Goal: Transaction & Acquisition: Purchase product/service

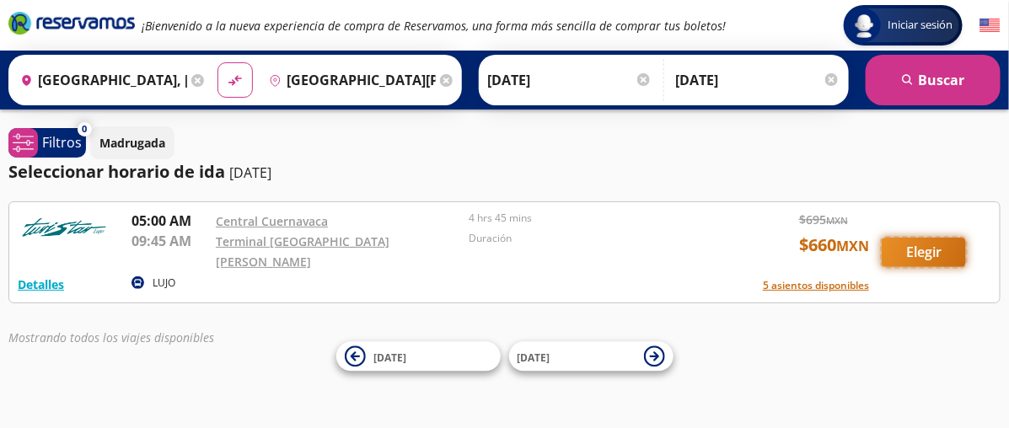
click at [926, 244] on button "Elegir" at bounding box center [924, 253] width 84 height 30
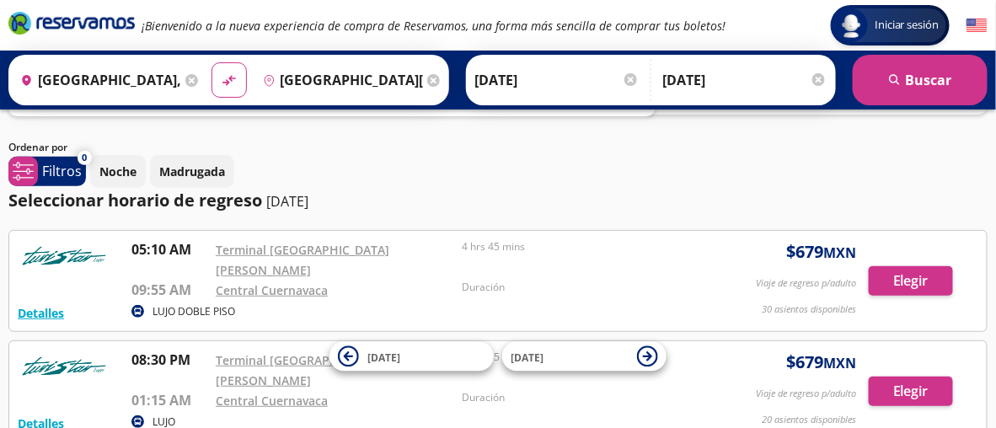
scroll to position [73, 0]
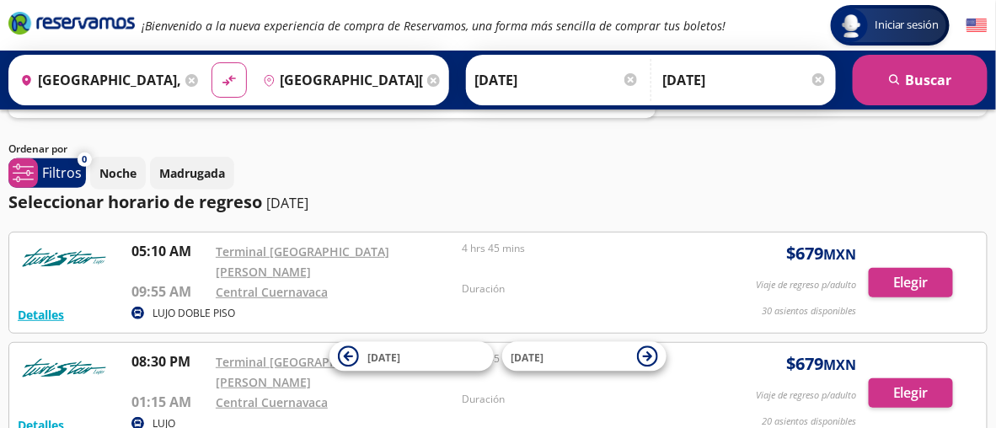
click at [822, 80] on div at bounding box center [819, 79] width 13 height 13
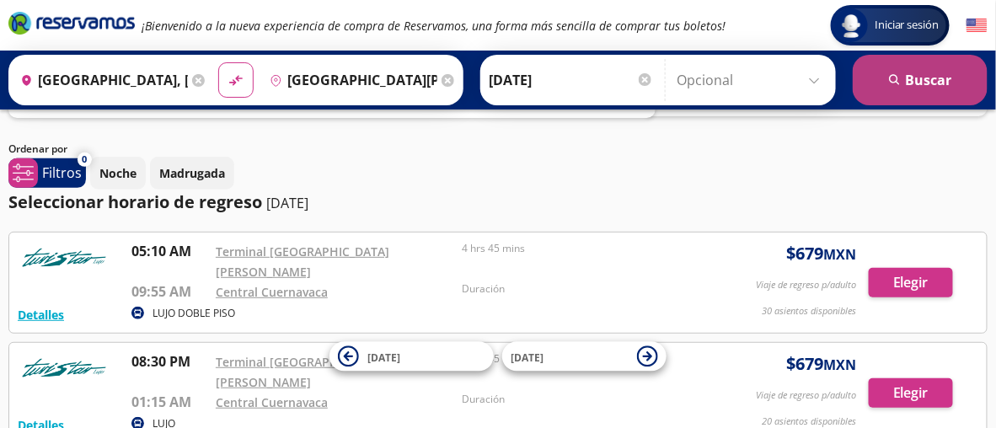
click at [939, 87] on button "search [GEOGRAPHIC_DATA]" at bounding box center [920, 80] width 135 height 51
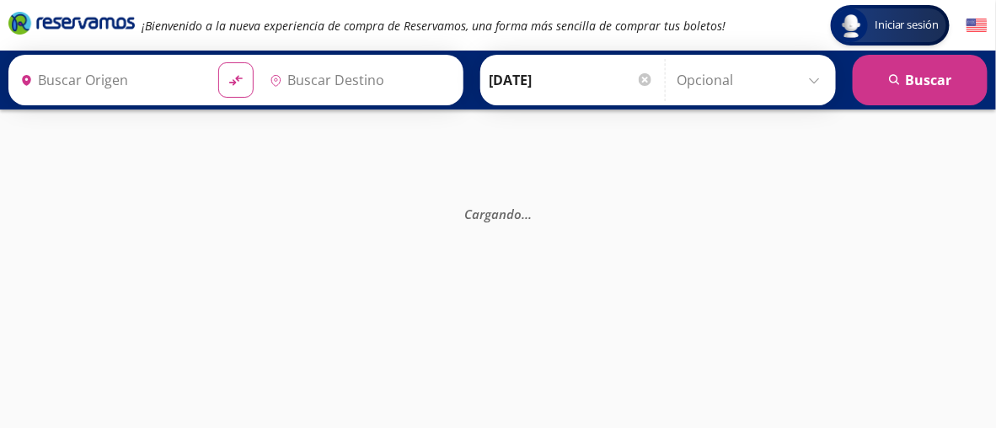
type input "[GEOGRAPHIC_DATA][PERSON_NAME], [GEOGRAPHIC_DATA]"
type input "[GEOGRAPHIC_DATA], [GEOGRAPHIC_DATA]"
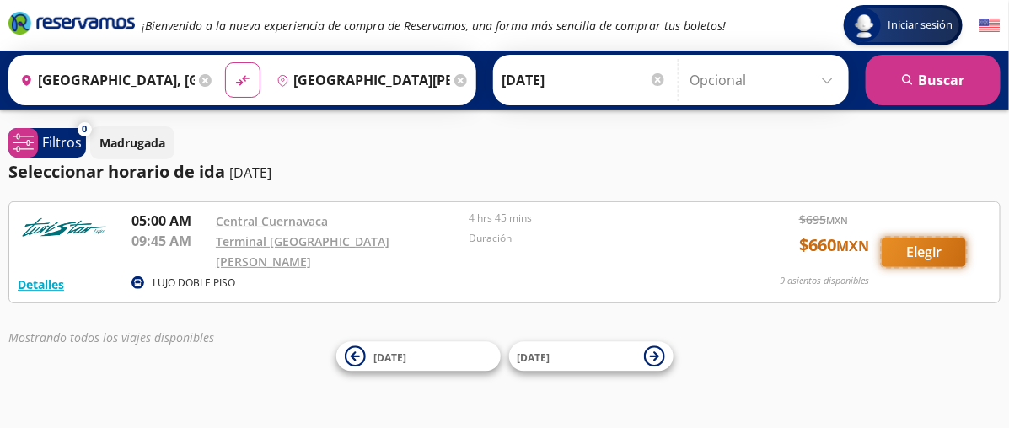
click at [916, 246] on button "Elegir" at bounding box center [924, 253] width 84 height 30
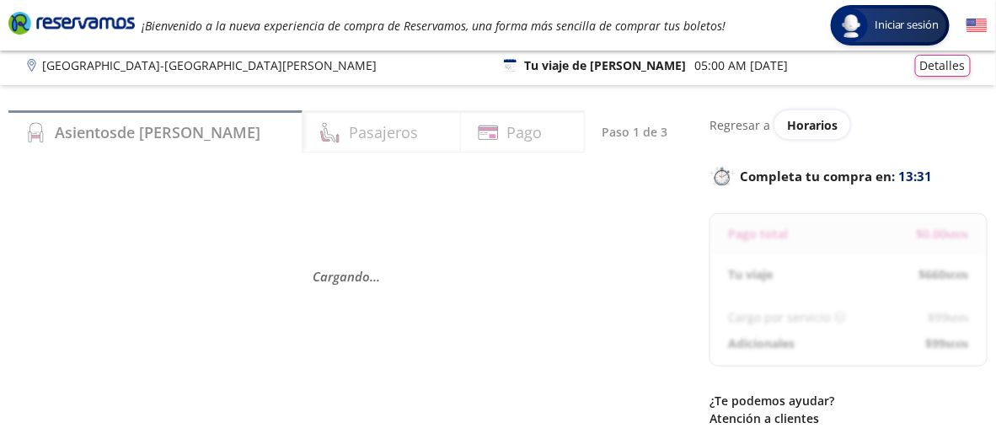
scroll to position [7, 0]
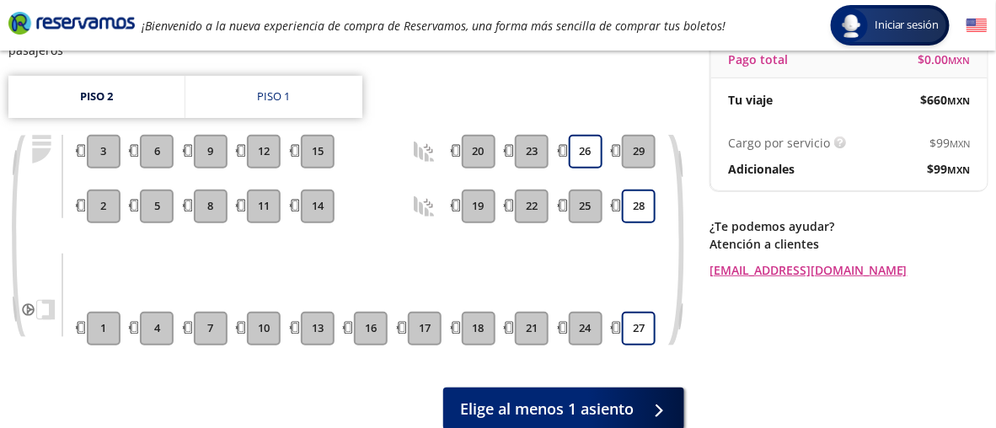
scroll to position [180, 0]
click at [273, 82] on link "Piso 1" at bounding box center [273, 97] width 177 height 42
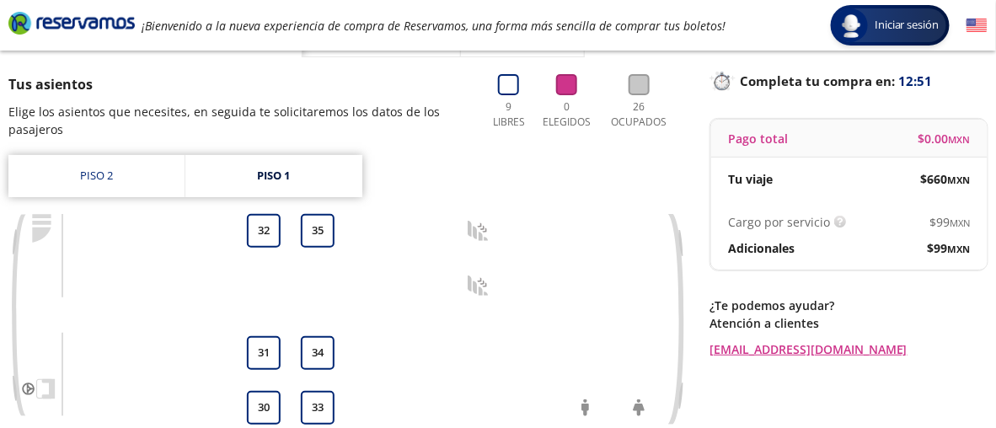
scroll to position [99, 0]
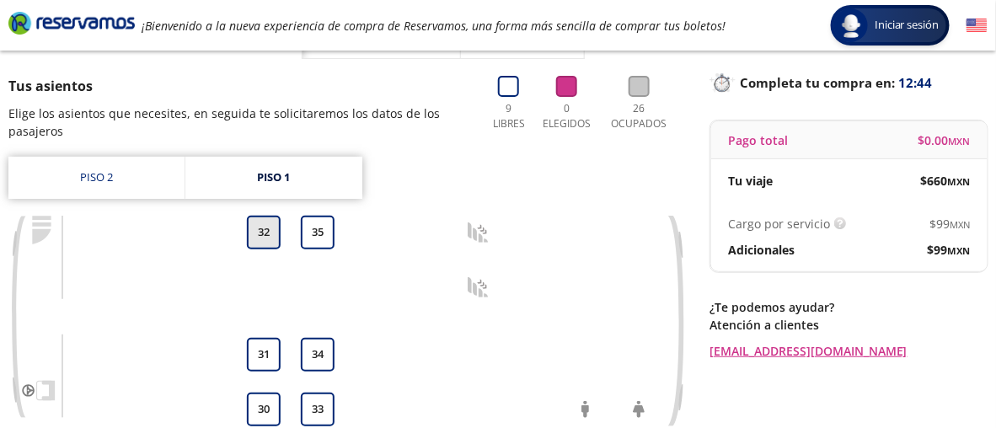
click at [267, 230] on button "32" at bounding box center [264, 233] width 34 height 34
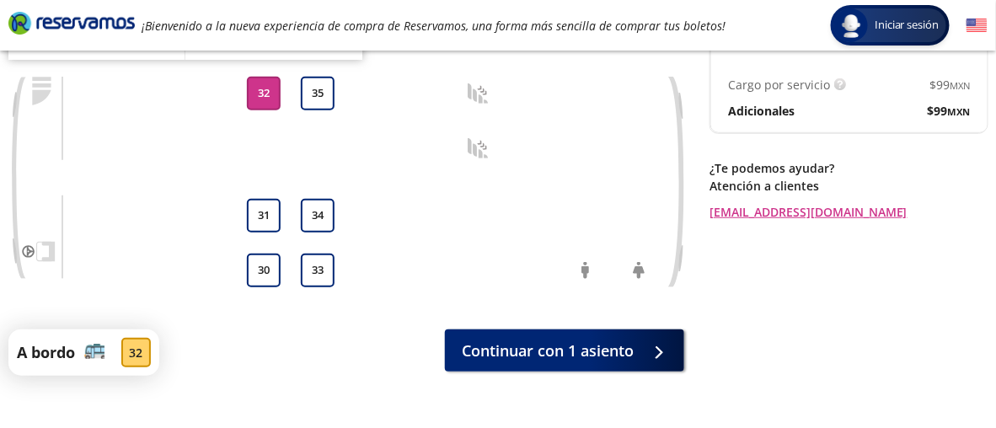
scroll to position [239, 0]
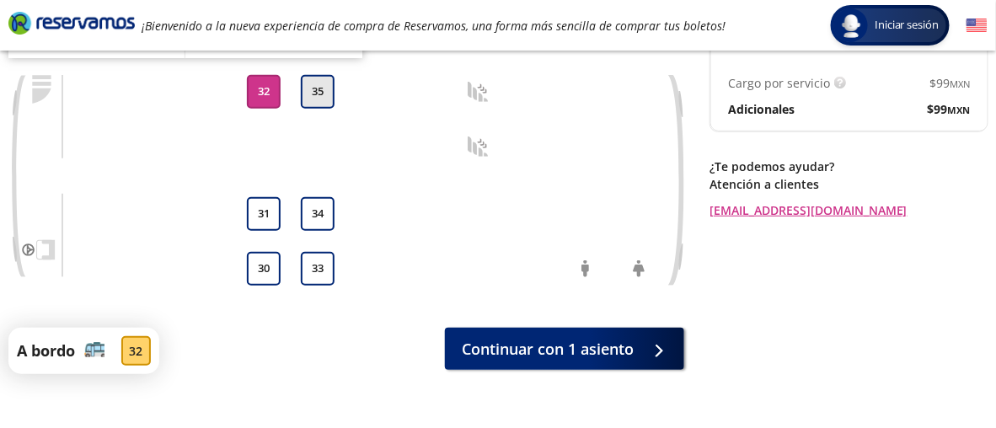
click at [327, 95] on button "35" at bounding box center [318, 92] width 34 height 34
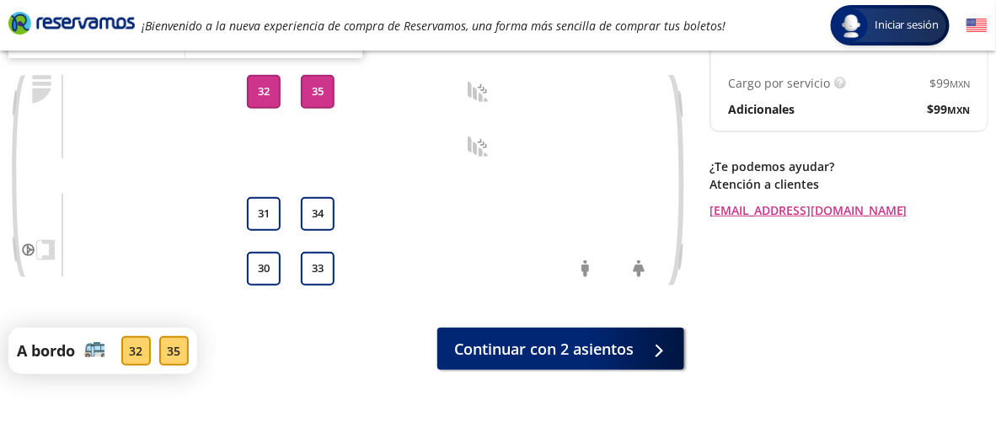
click at [266, 85] on button "32" at bounding box center [264, 92] width 34 height 34
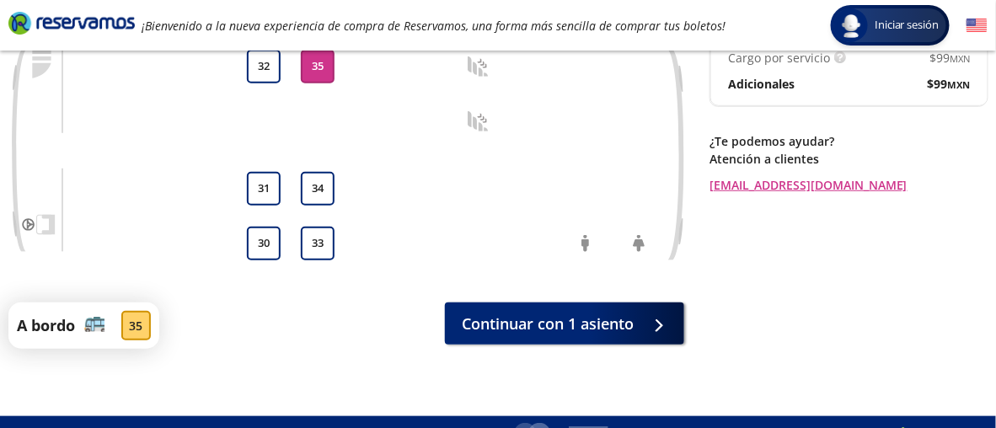
scroll to position [266, 0]
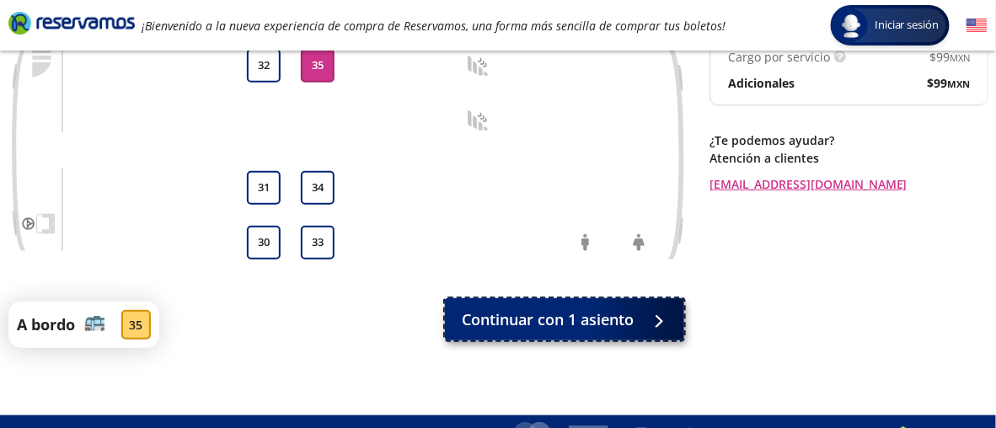
click at [579, 324] on span "Continuar con 1 asiento" at bounding box center [548, 320] width 172 height 23
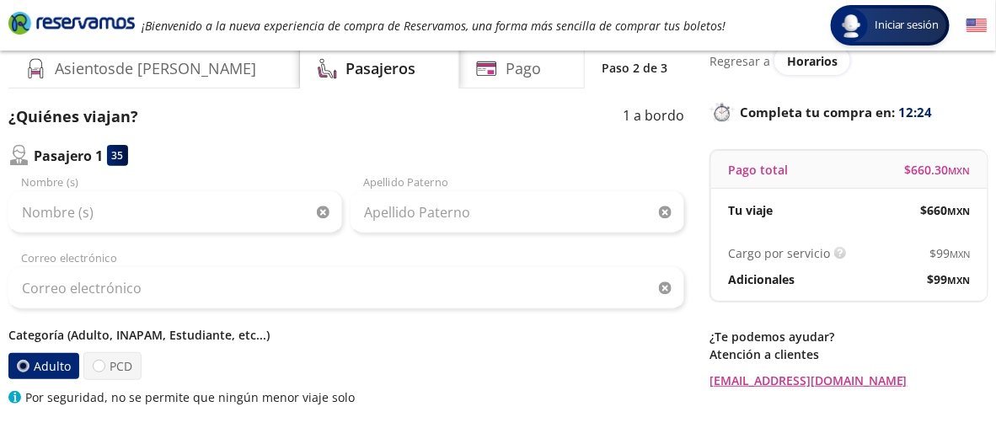
scroll to position [99, 0]
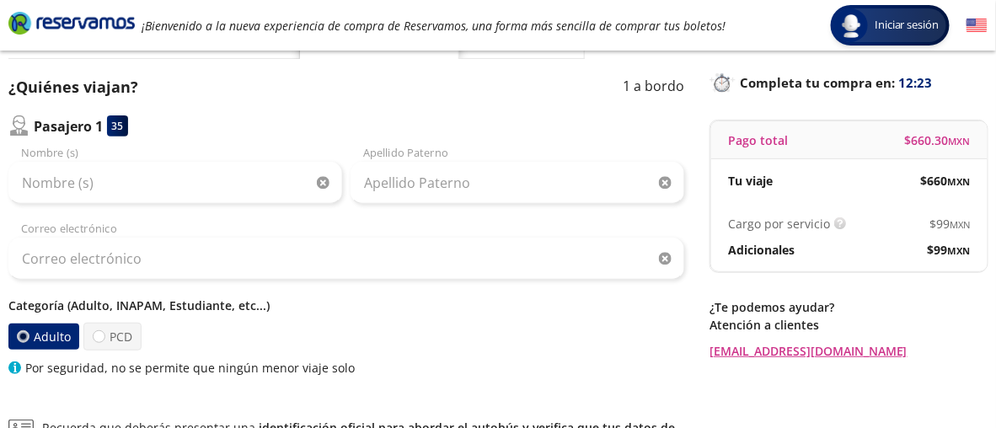
click at [88, 153] on div "Nombre (s)" at bounding box center [175, 174] width 334 height 59
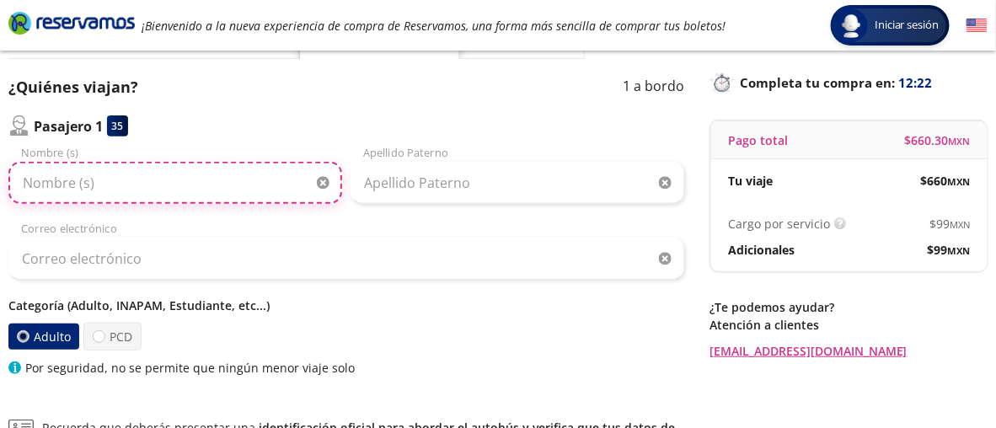
click at [65, 197] on input "Nombre (s)" at bounding box center [175, 183] width 334 height 42
type input "Fernanda"
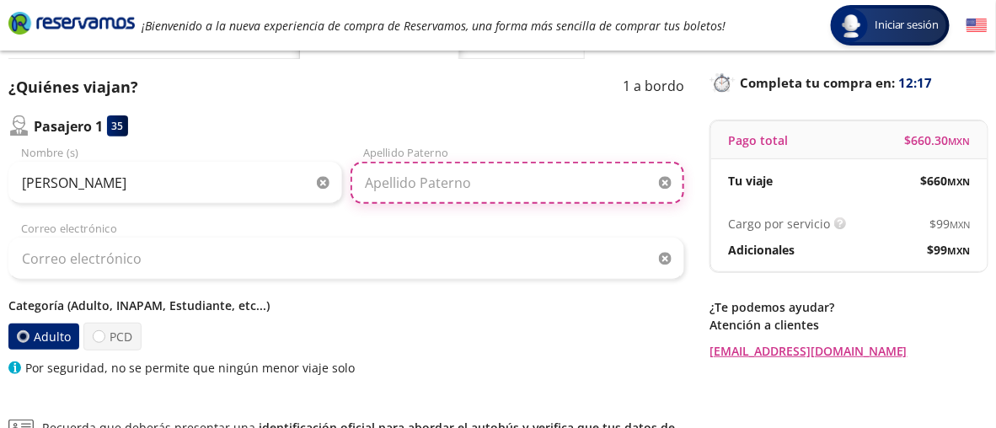
click at [405, 173] on input "Apellido Paterno" at bounding box center [518, 183] width 334 height 42
type input "Aguilar"
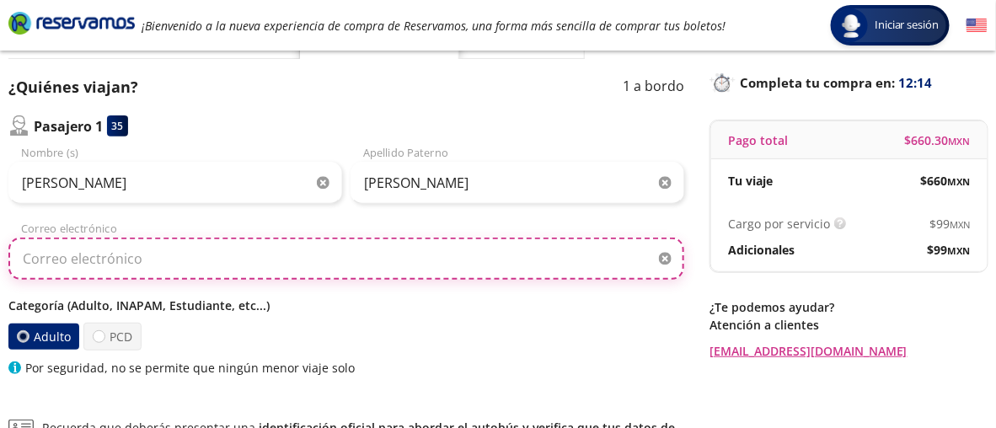
click at [121, 259] on input "Correo electrónico" at bounding box center [346, 259] width 676 height 42
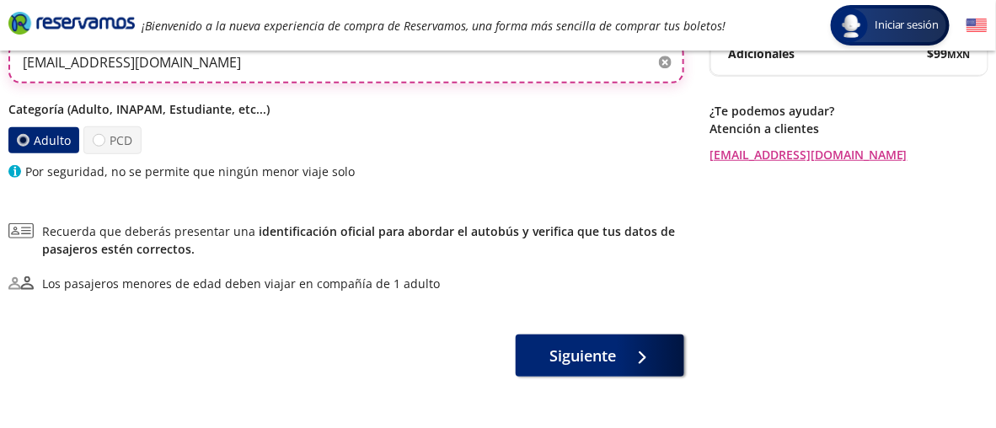
scroll to position [302, 0]
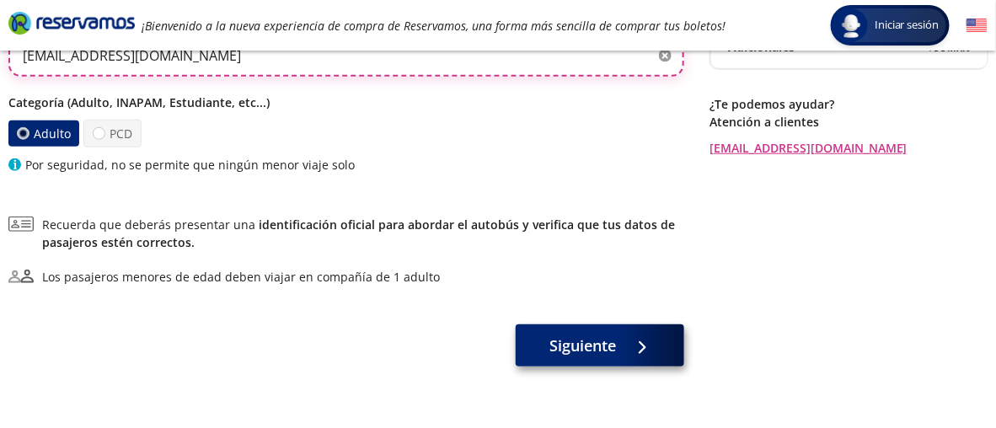
type input "fernandaaguilarrobles1@gmail.com"
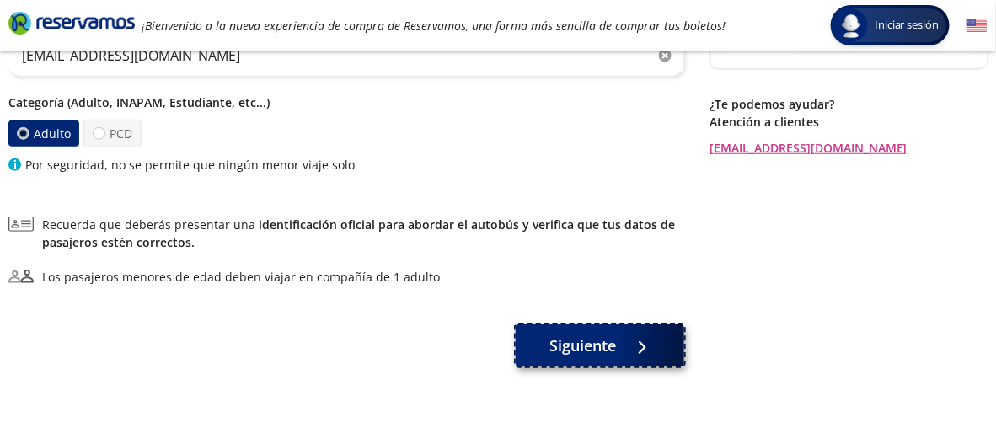
click at [597, 360] on button "Siguiente" at bounding box center [600, 346] width 169 height 42
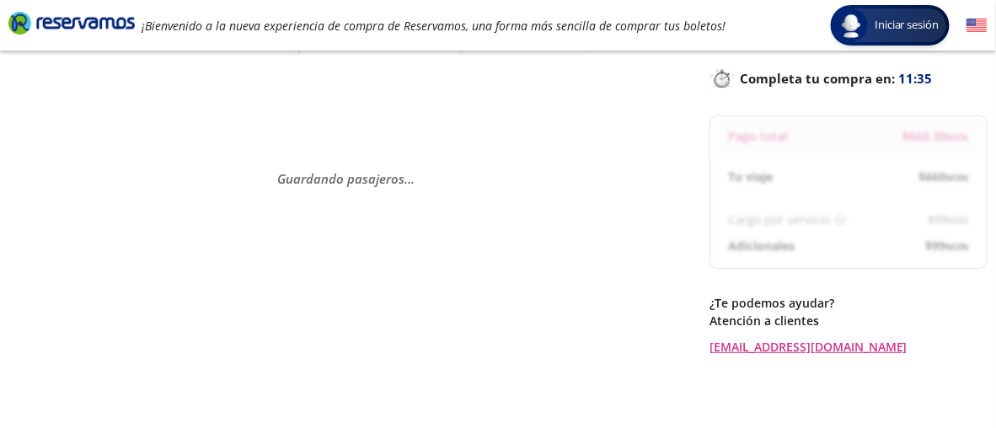
scroll to position [105, 0]
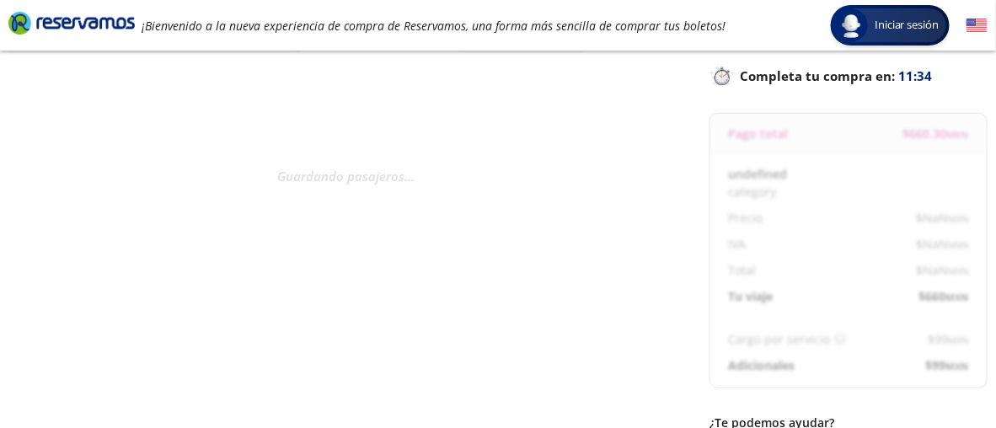
select select "MX"
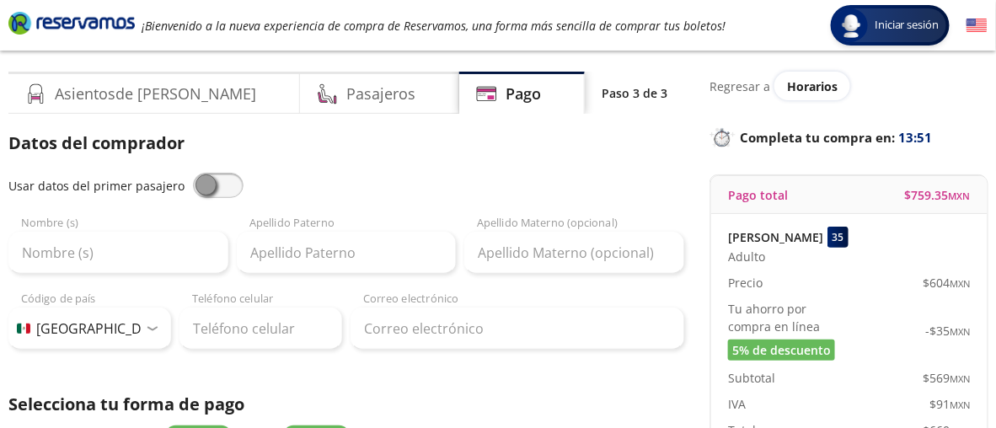
scroll to position [39, 0]
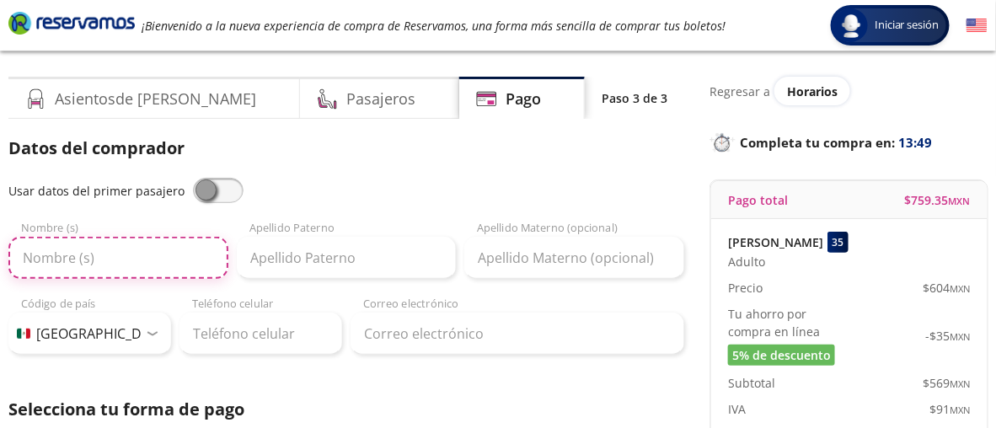
click at [72, 259] on input "Nombre (s)" at bounding box center [118, 258] width 220 height 42
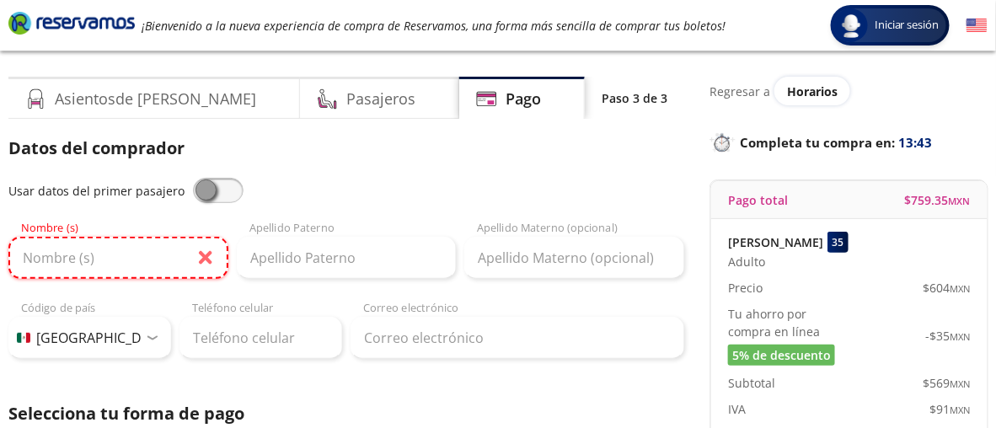
click at [90, 264] on input "Nombre (s)" at bounding box center [118, 258] width 220 height 42
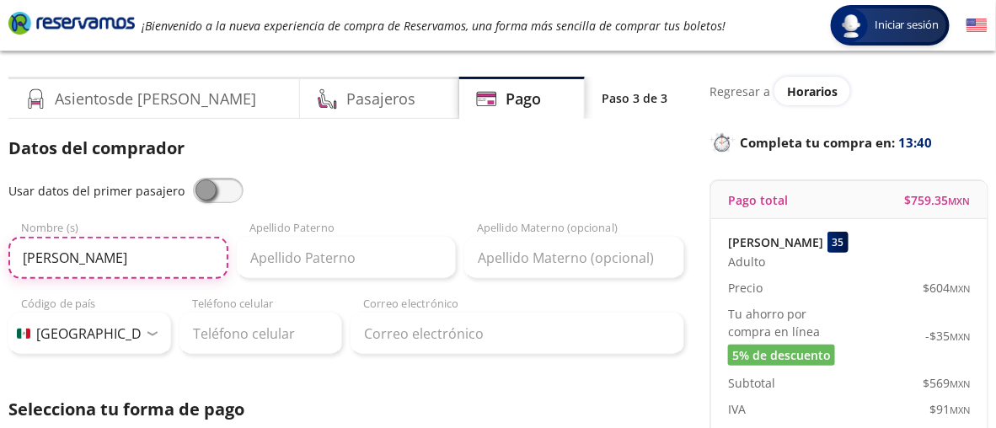
type input "Fernanda"
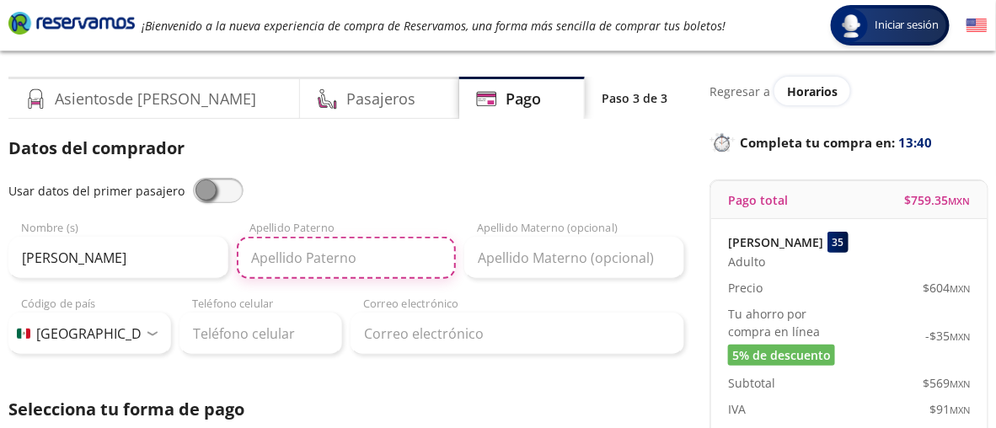
click at [331, 244] on input "Apellido Paterno" at bounding box center [347, 258] width 220 height 42
type input "Aguilar"
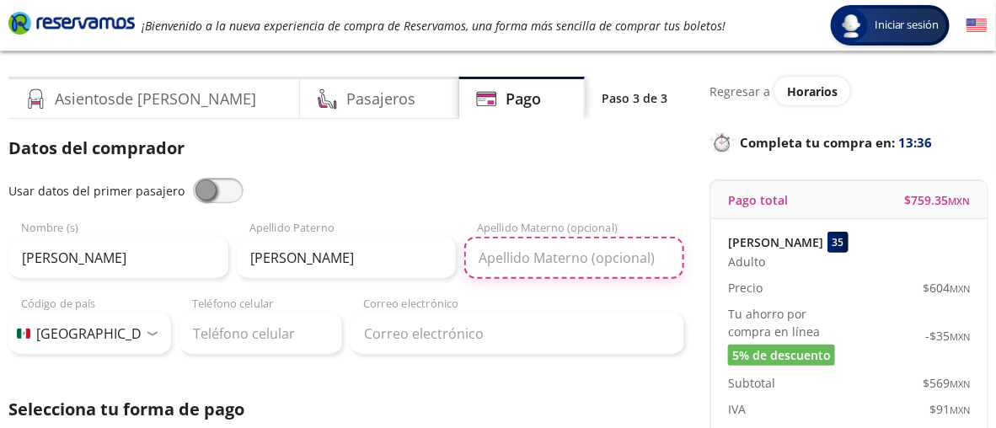
click at [497, 253] on input "Apellido Materno (opcional)" at bounding box center [574, 258] width 220 height 42
type input "Robles"
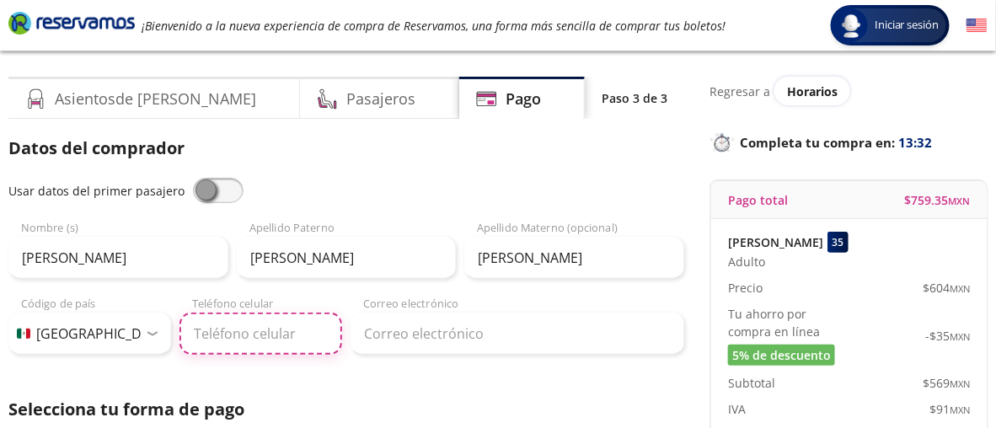
click at [282, 328] on input "Teléfono celular" at bounding box center [261, 334] width 163 height 42
type input "427 226 3568"
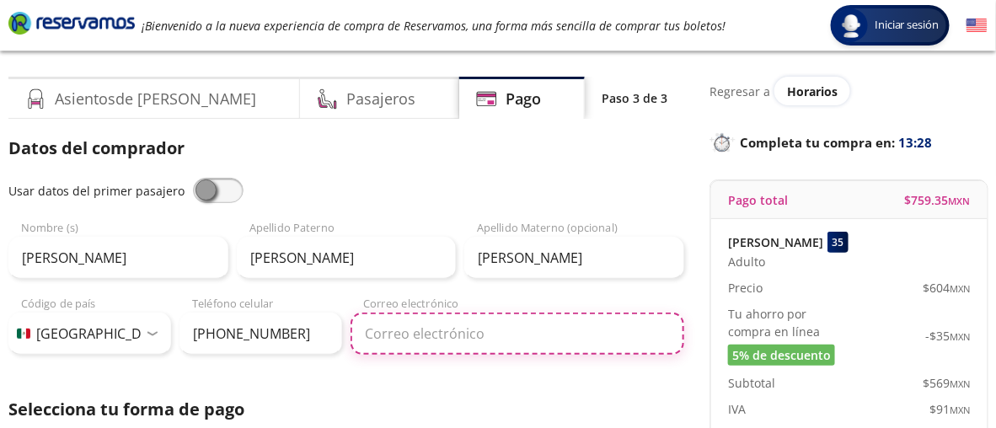
click at [408, 334] on input "Correo electrónico" at bounding box center [518, 334] width 334 height 42
type input "fernandaaguilarrobles1@gmail.com"
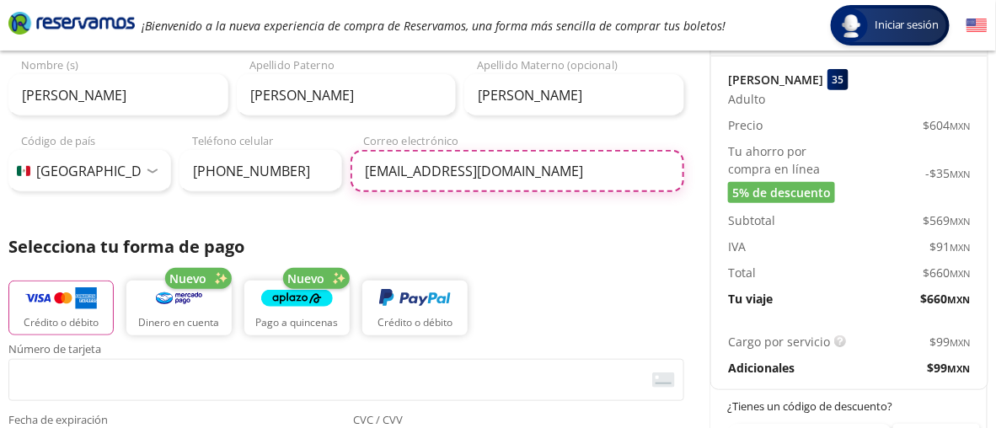
scroll to position [204, 0]
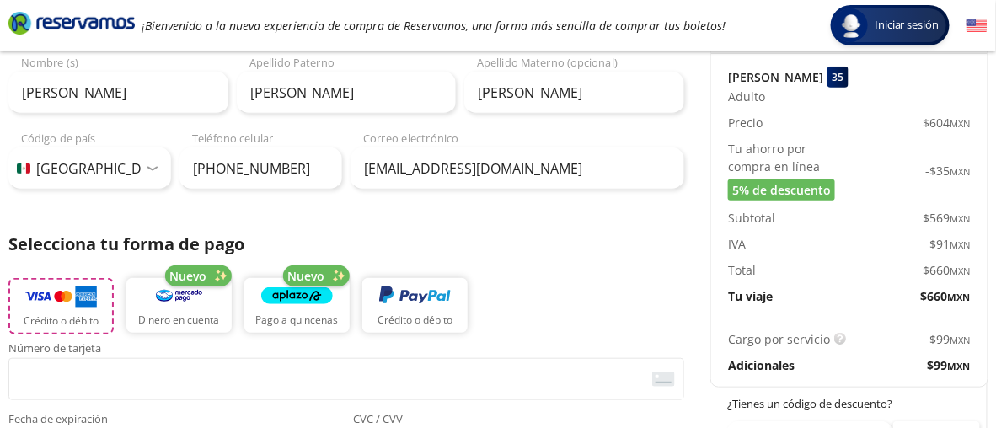
click at [50, 319] on p "Crédito o débito" at bounding box center [61, 321] width 75 height 15
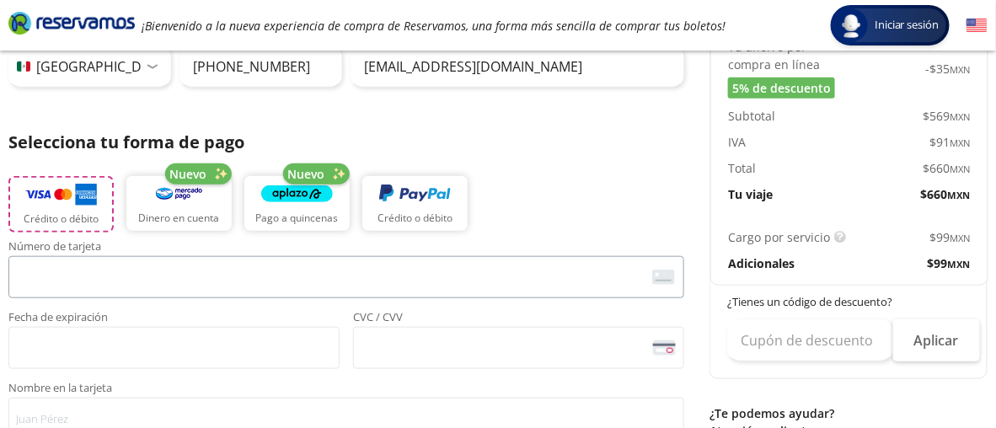
scroll to position [308, 0]
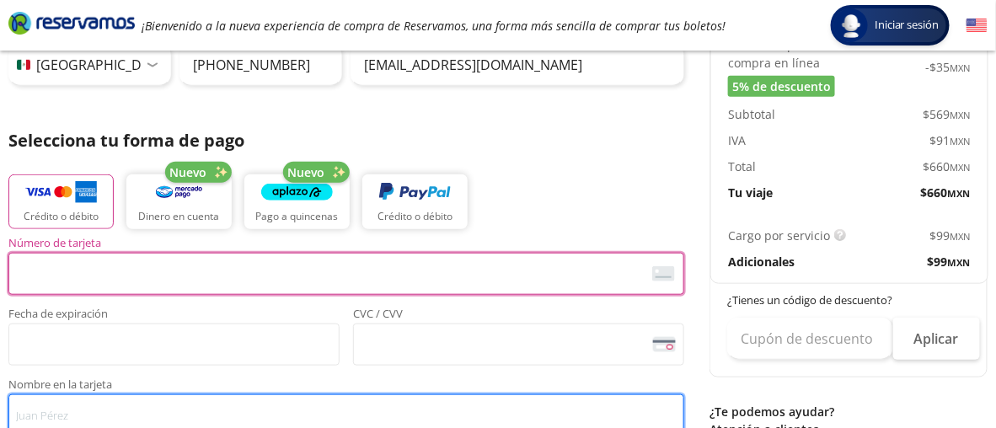
type input "Fernanda Aguilar Robles"
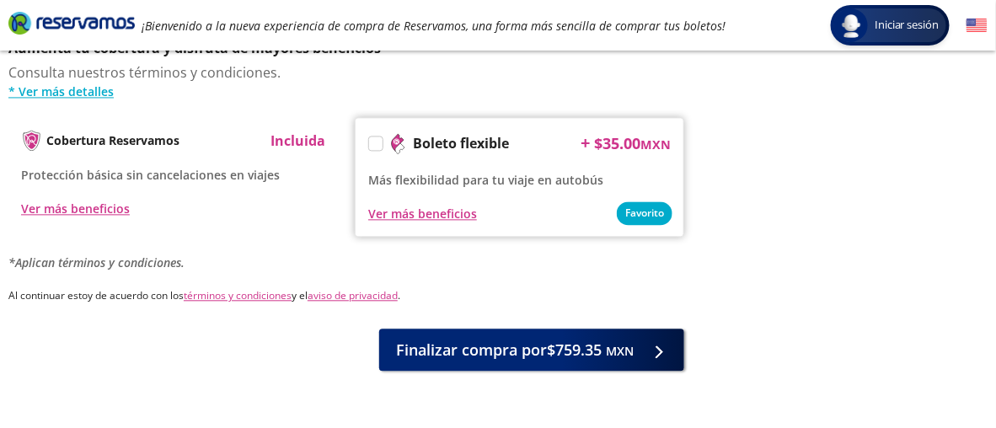
scroll to position [932, 0]
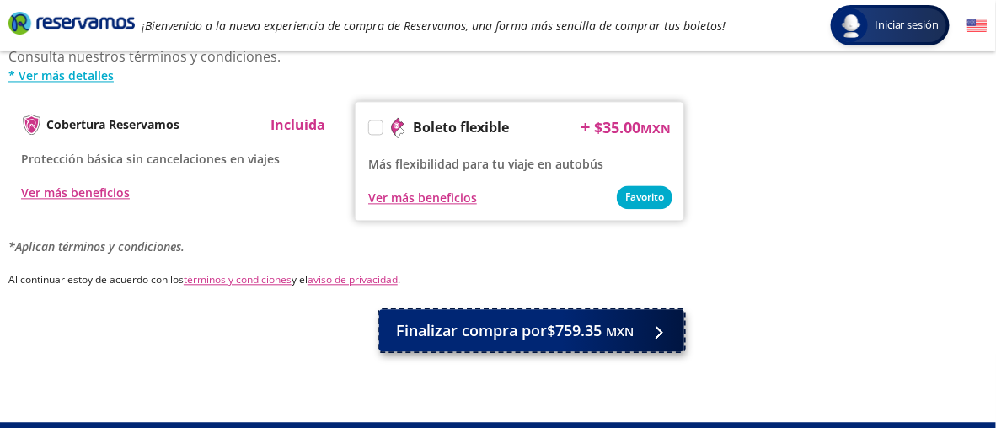
click at [609, 324] on small "MXN" at bounding box center [620, 332] width 28 height 16
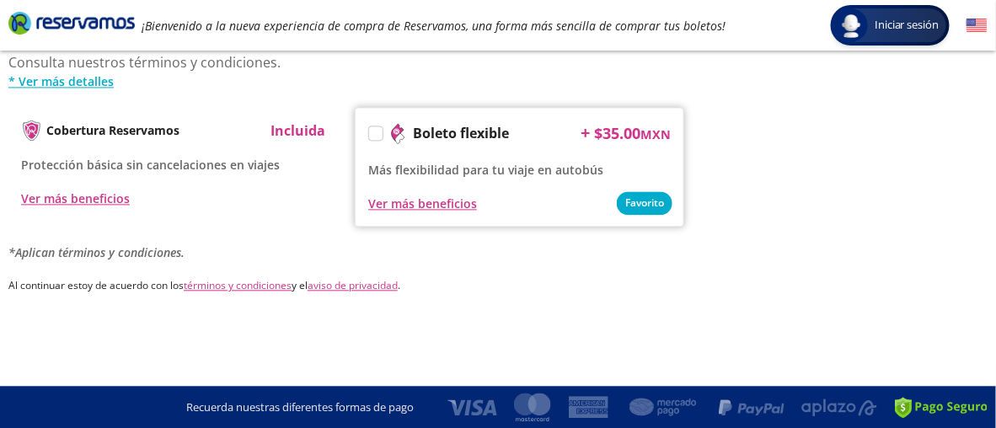
scroll to position [0, 0]
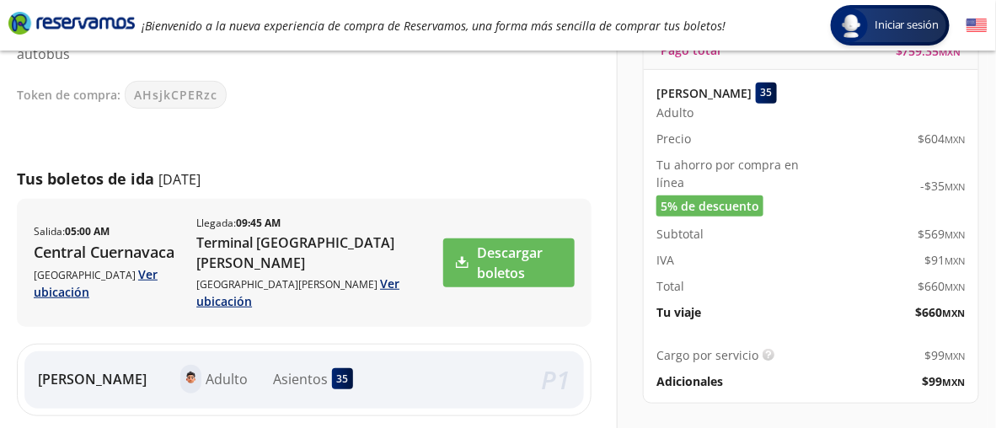
scroll to position [184, 0]
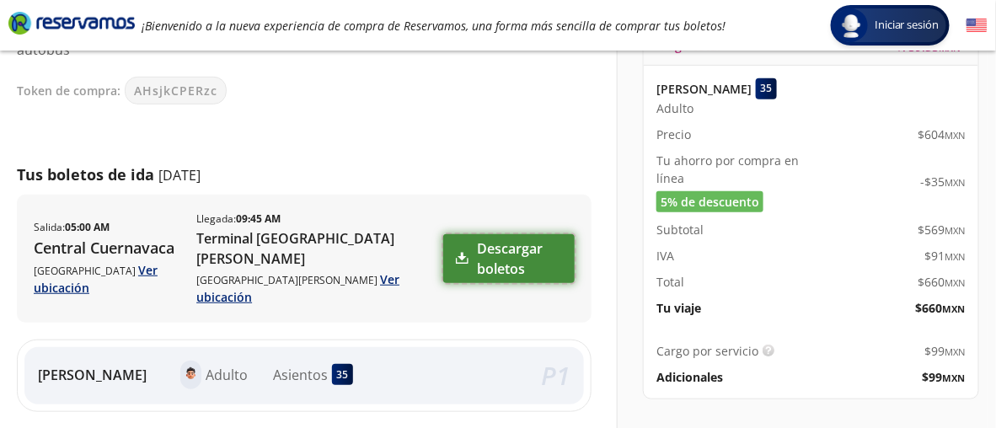
click at [499, 237] on link "Descargar boletos" at bounding box center [509, 258] width 132 height 49
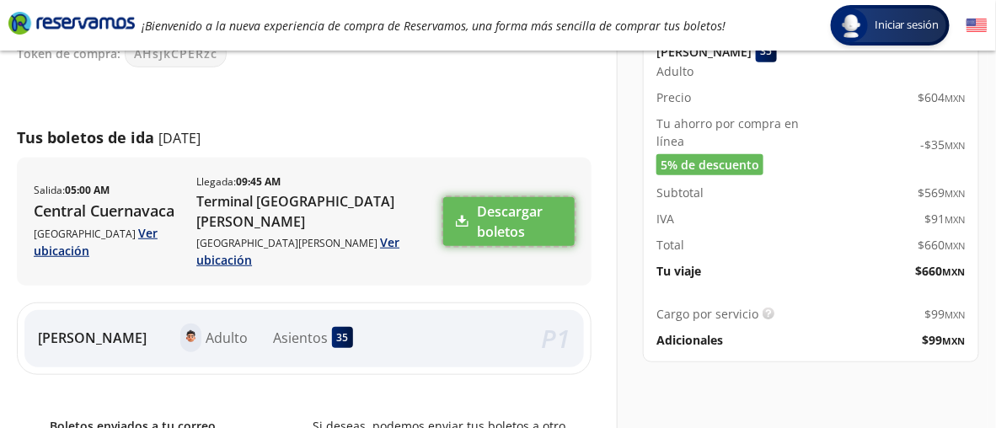
scroll to position [225, 0]
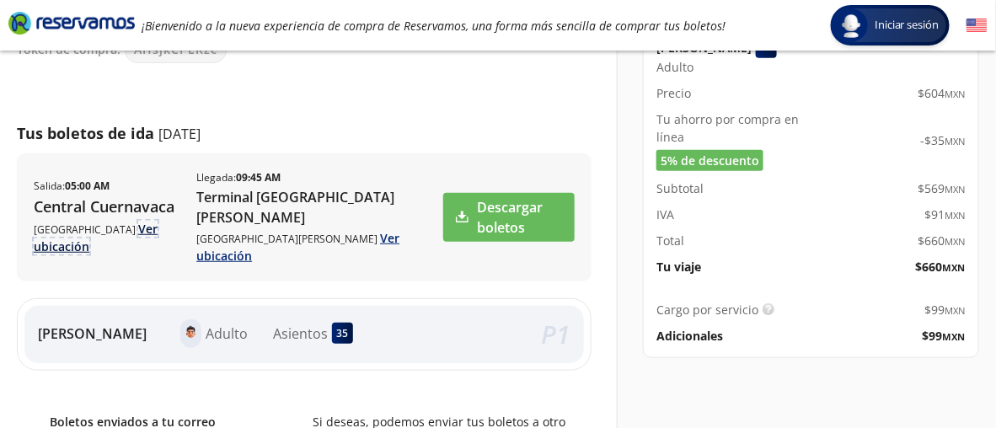
click at [158, 221] on link "Ver ubicación" at bounding box center [96, 238] width 124 height 34
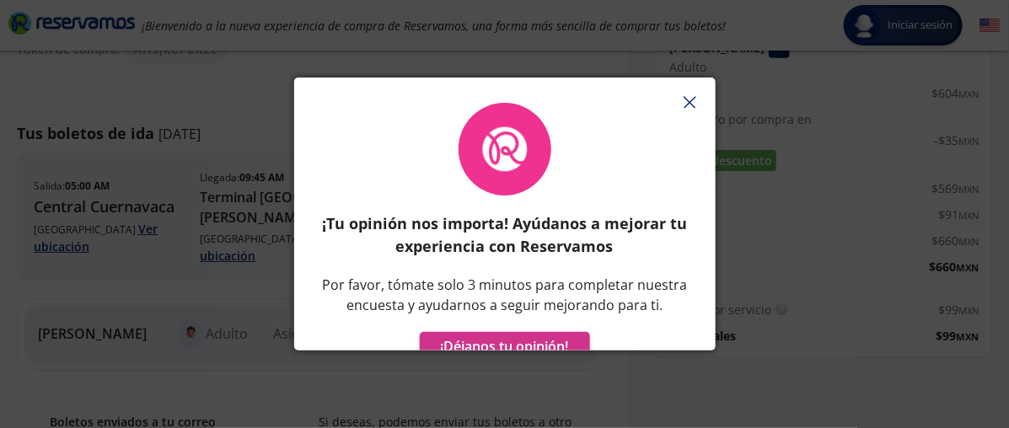
click at [690, 104] on icon "button" at bounding box center [690, 102] width 13 height 13
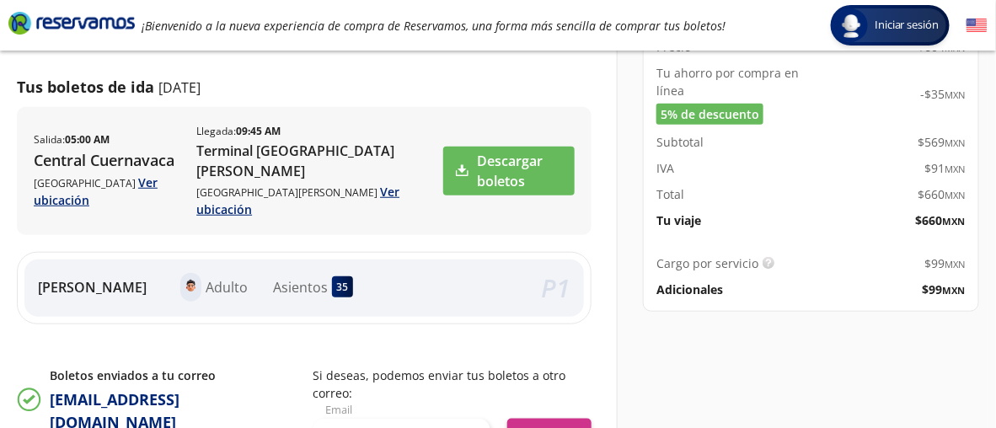
scroll to position [271, 0]
